Goal: Task Accomplishment & Management: Use online tool/utility

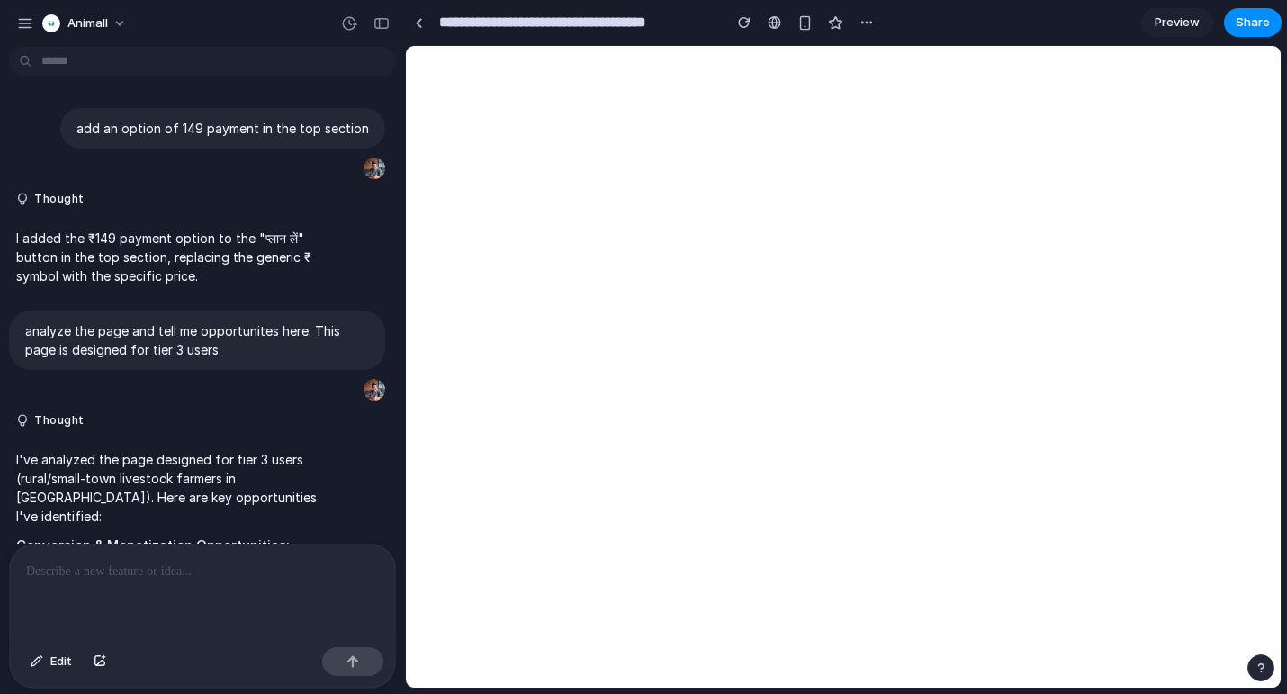
scroll to position [3219, 0]
